Goal: Task Accomplishment & Management: Complete application form

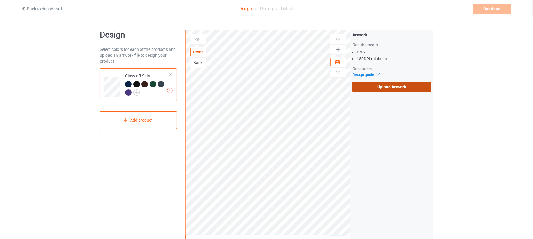
click at [384, 84] on label "Upload Artwork" at bounding box center [391, 87] width 78 height 10
click at [0, 0] on input "Upload Artwork" at bounding box center [0, 0] width 0 height 0
click at [408, 82] on div "Artwork Requirements PNG 150 DPI minimum Resources Design guide Upload Artwork" at bounding box center [391, 62] width 78 height 60
click at [407, 84] on label "Upload Artwork" at bounding box center [391, 87] width 78 height 10
click at [0, 0] on input "Upload Artwork" at bounding box center [0, 0] width 0 height 0
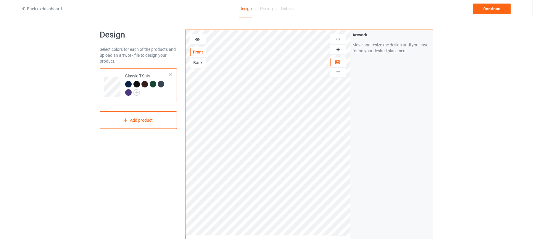
click at [337, 40] on img at bounding box center [338, 39] width 6 height 6
click at [338, 39] on img at bounding box center [338, 39] width 6 height 6
click at [338, 41] on img at bounding box center [338, 39] width 6 height 6
click at [340, 50] on img at bounding box center [338, 50] width 6 height 6
click at [340, 38] on img at bounding box center [338, 39] width 6 height 6
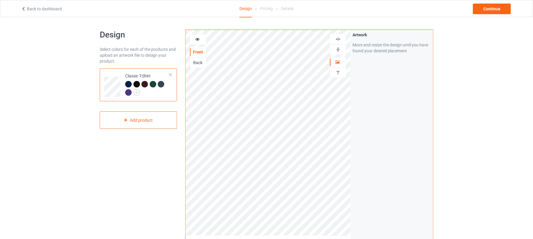
click at [338, 38] on img at bounding box center [338, 39] width 6 height 6
click at [338, 49] on img at bounding box center [338, 50] width 6 height 6
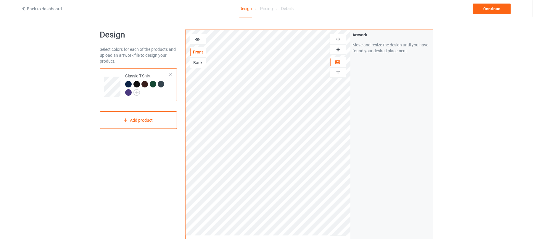
click at [337, 38] on img at bounding box center [338, 39] width 6 height 6
click at [497, 9] on div "Continue" at bounding box center [492, 9] width 38 height 11
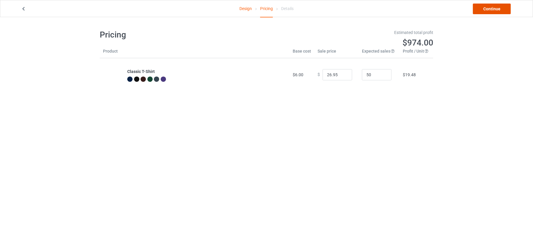
click at [497, 6] on link "Continue" at bounding box center [492, 9] width 38 height 11
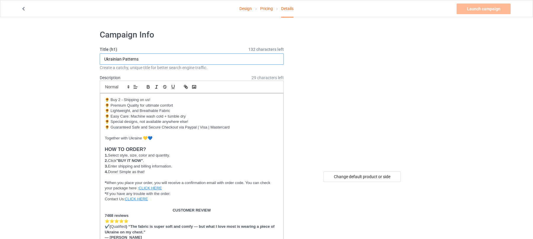
drag, startPoint x: 154, startPoint y: 59, endPoint x: 11, endPoint y: 58, distance: 143.2
paste input "e's golden wheat trident"
click at [124, 56] on input "Ukraine's golden wheat trident" at bounding box center [192, 59] width 184 height 11
drag, startPoint x: 123, startPoint y: 57, endPoint x: 147, endPoint y: 59, distance: 24.4
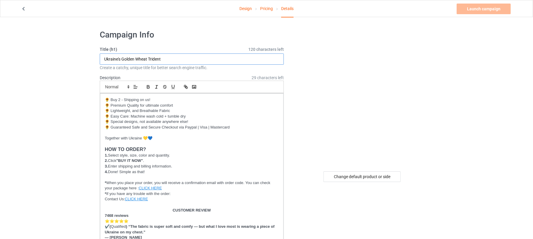
click at [147, 59] on input "Ukraine's Golden Wheat Trident" at bounding box center [192, 59] width 184 height 11
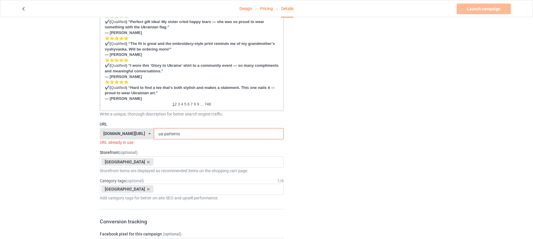
scroll to position [315, 0]
type input "Ukraine's Golden Wheat Trident"
drag, startPoint x: 182, startPoint y: 133, endPoint x: 124, endPoint y: 133, distance: 58.0
click at [125, 133] on div "[DOMAIN_NAME][URL] [DOMAIN_NAME][URL] [DOMAIN_NAME][URL] 6273c5abfddeea00434baf…" at bounding box center [192, 133] width 184 height 11
paste input "Golden Wheat"
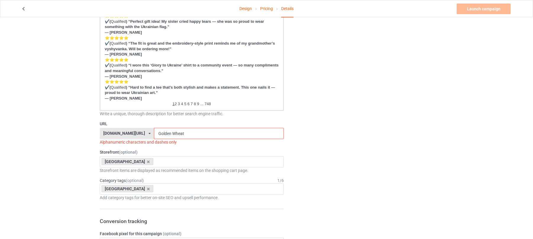
click at [163, 134] on input "Golden Wheat" at bounding box center [219, 133] width 130 height 11
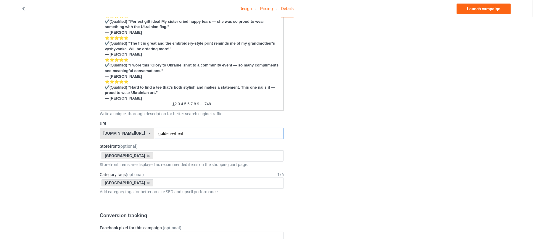
type input "golden-wheat"
click at [361, 119] on div "Change default product or side" at bounding box center [362, 162] width 149 height 904
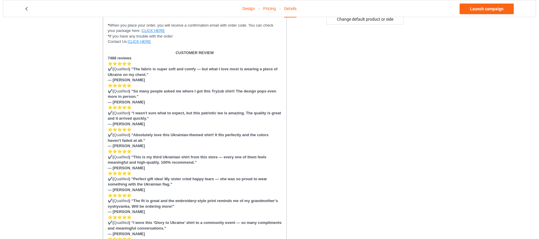
scroll to position [0, 0]
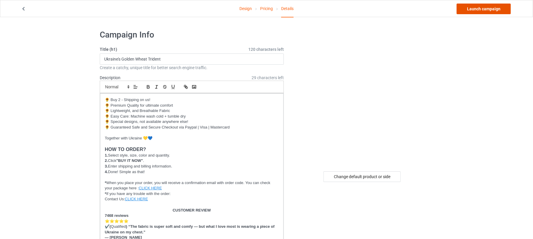
click at [493, 9] on link "Launch campaign" at bounding box center [483, 9] width 54 height 11
